Goal: Check status: Check status

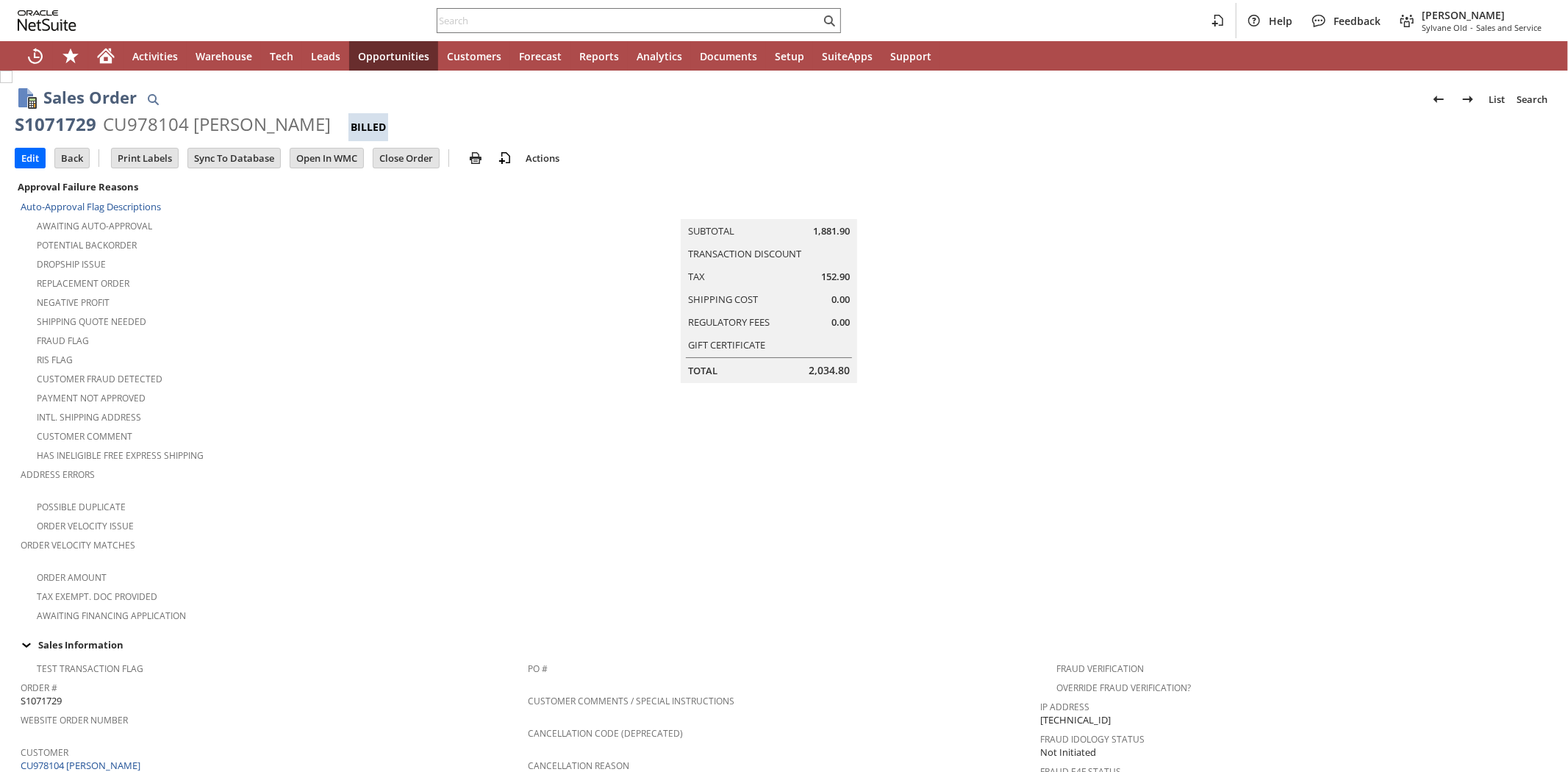
scroll to position [700, 0]
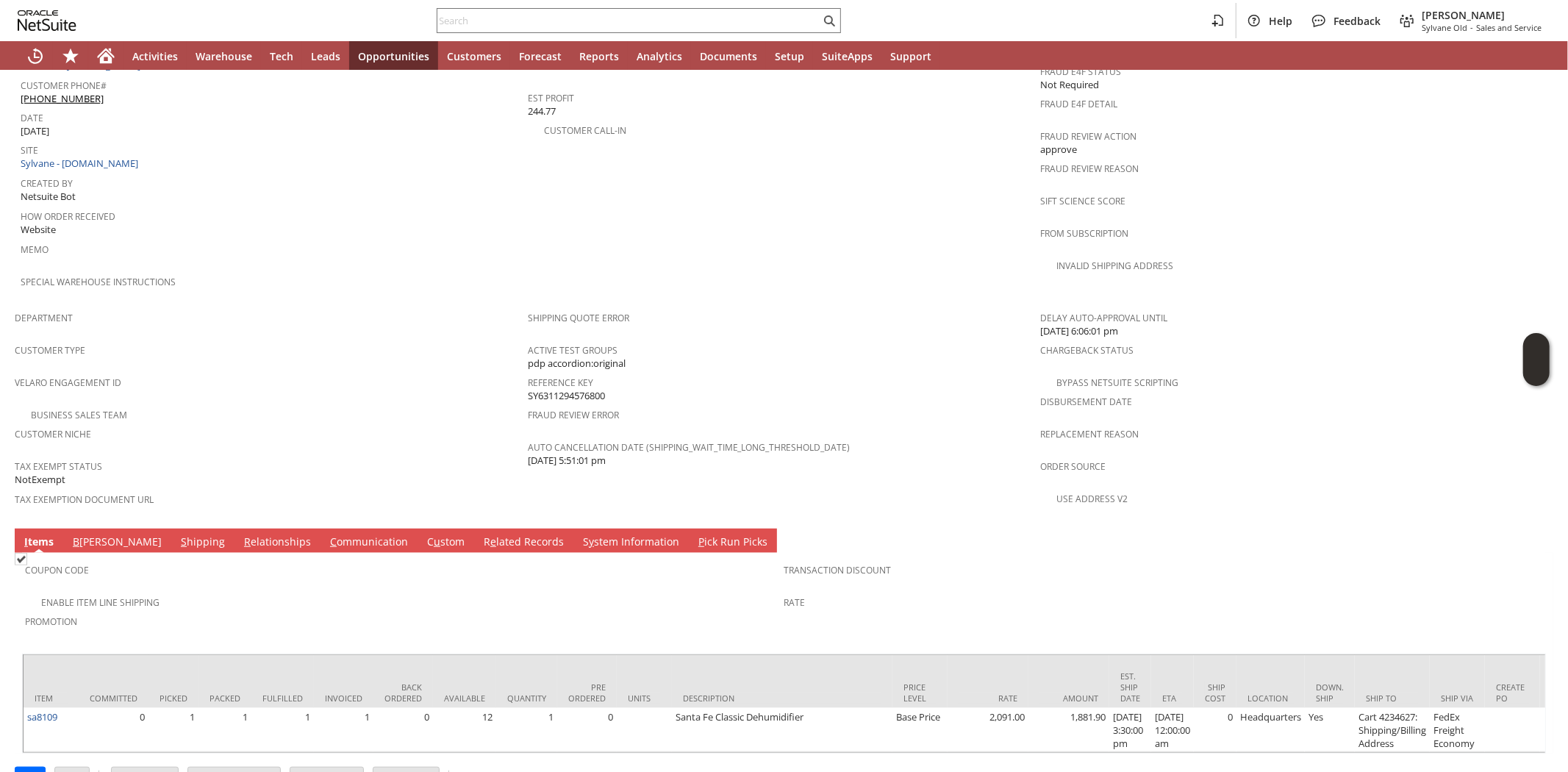
click at [289, 239] on span "Memo" at bounding box center [270, 247] width 499 height 17
click at [623, 176] on td "PO # Customer Comments / Special Instructions Cancellation Code (deprecated) Ca…" at bounding box center [784, 129] width 513 height 349
click at [498, 25] on input "text" at bounding box center [628, 20] width 383 height 18
paste input "8325571106"
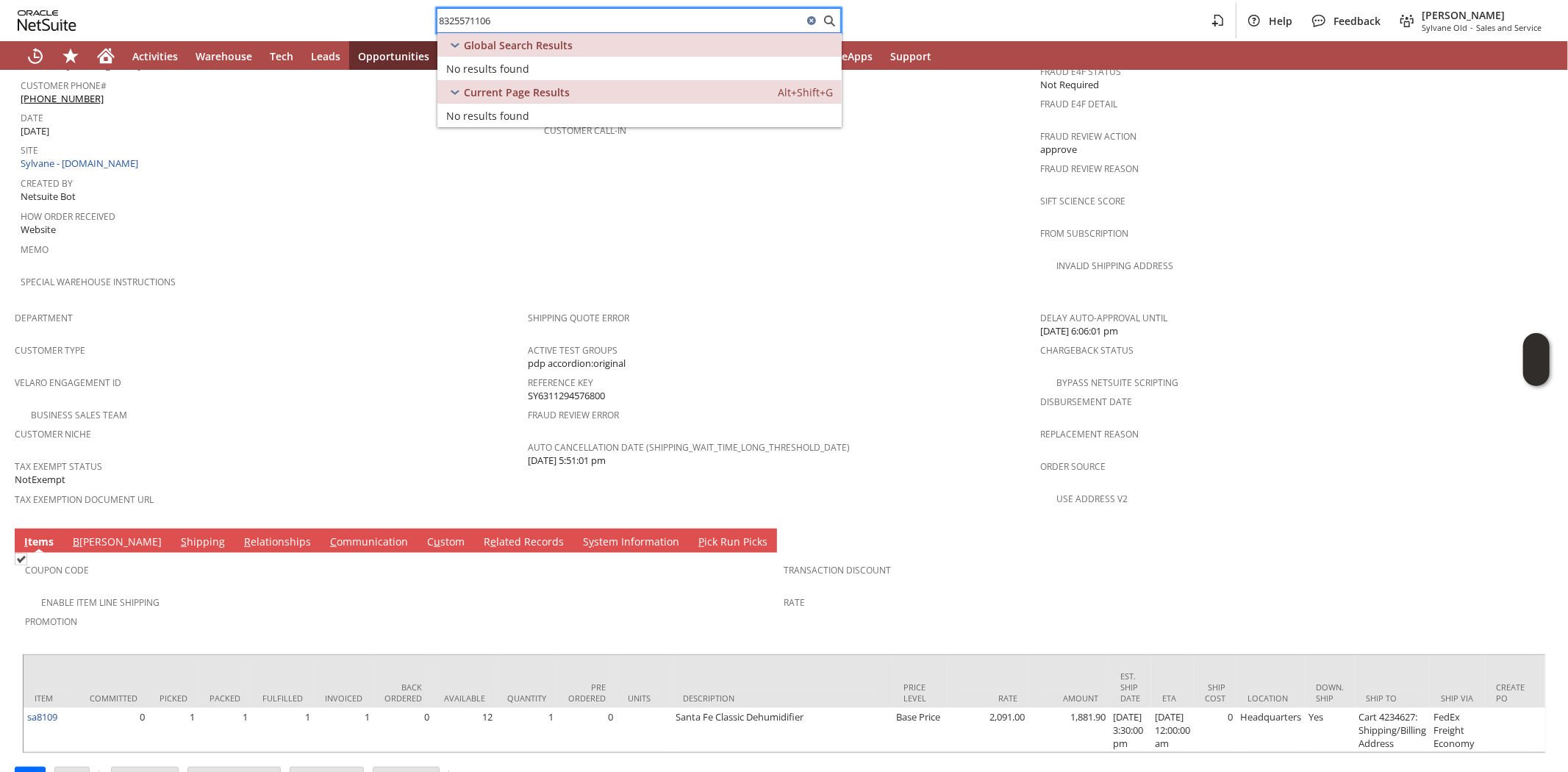
click at [603, 20] on input "8325571106" at bounding box center [619, 20] width 366 height 18
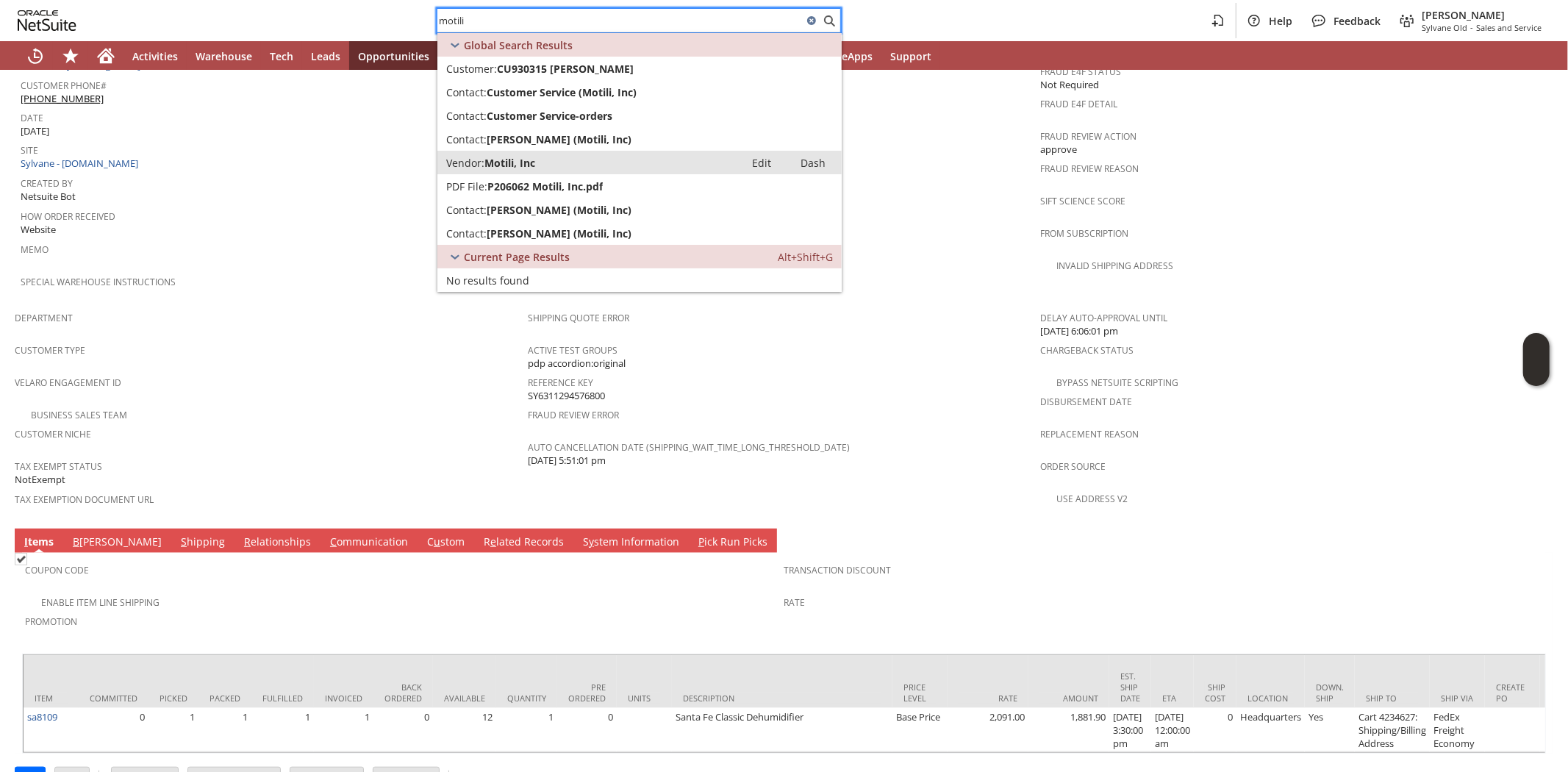
type input "motili"
click at [535, 162] on span "Motili, Inc" at bounding box center [510, 163] width 51 height 14
